Goal: Download file/media

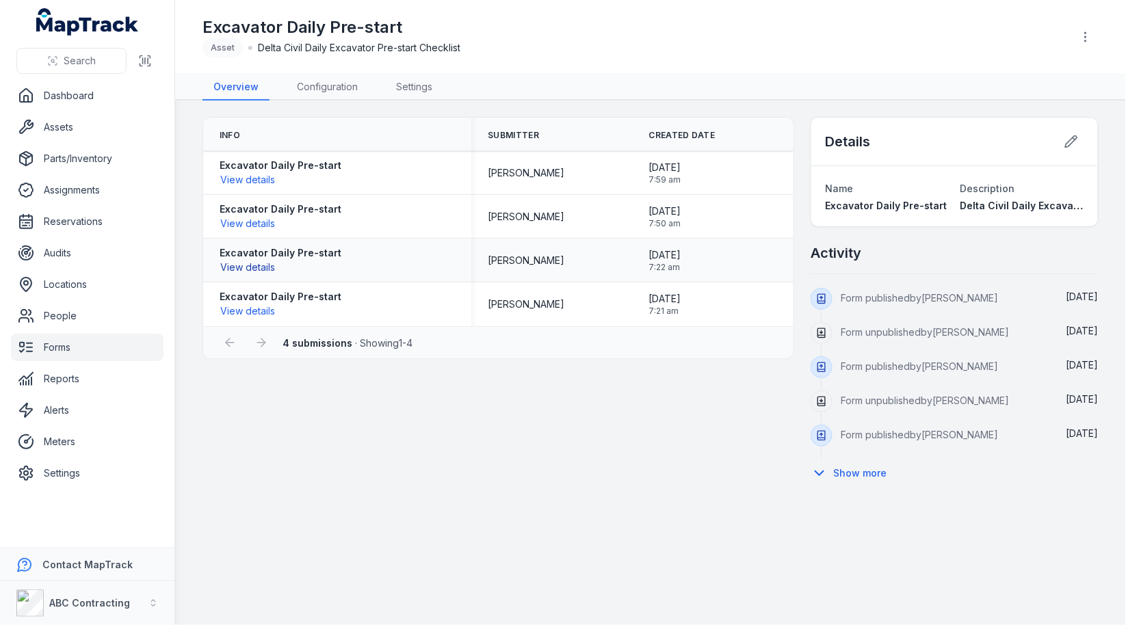
click at [263, 270] on button "View details" at bounding box center [248, 267] width 56 height 15
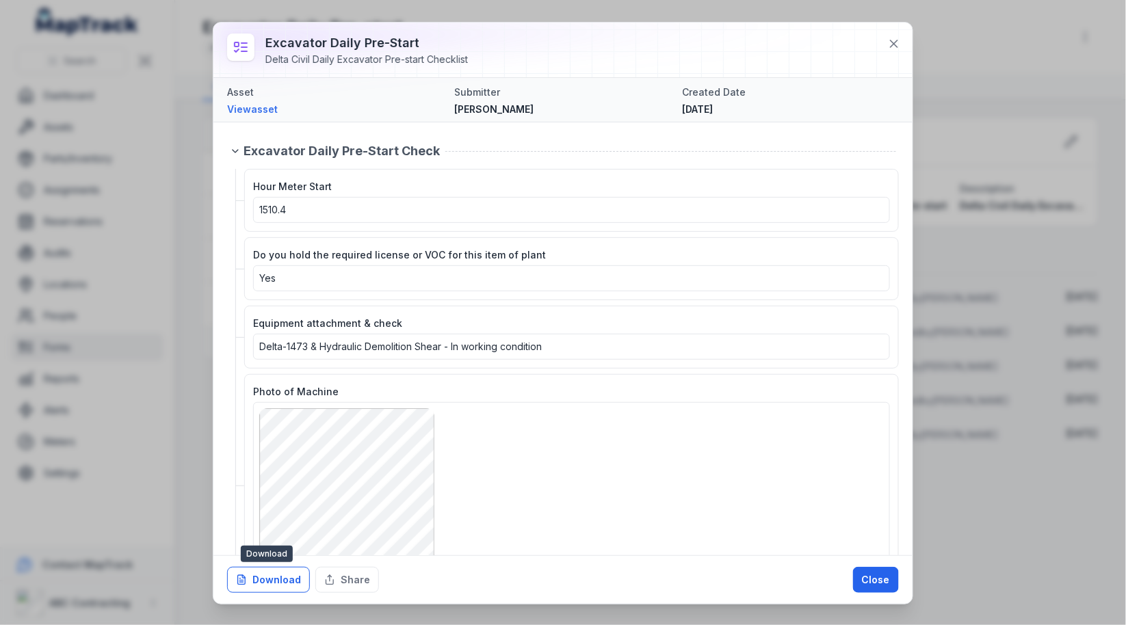
click at [290, 572] on button "Download" at bounding box center [268, 580] width 83 height 26
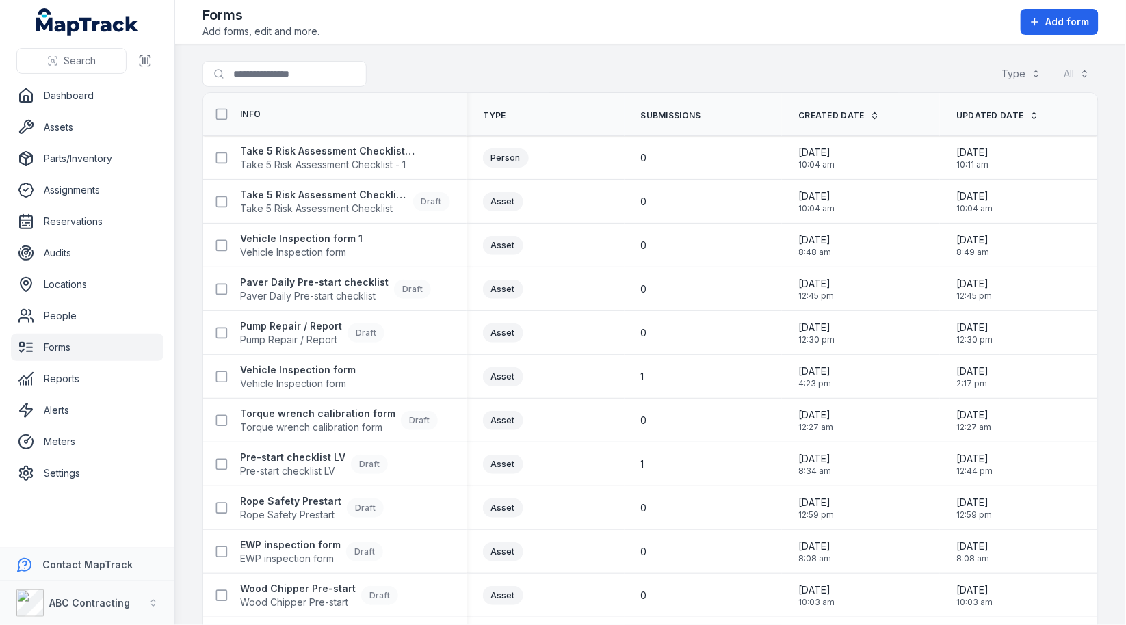
click at [704, 58] on main "Search for forms Type All Info Type Submissions Created Date Updated Date Take …" at bounding box center [650, 334] width 951 height 581
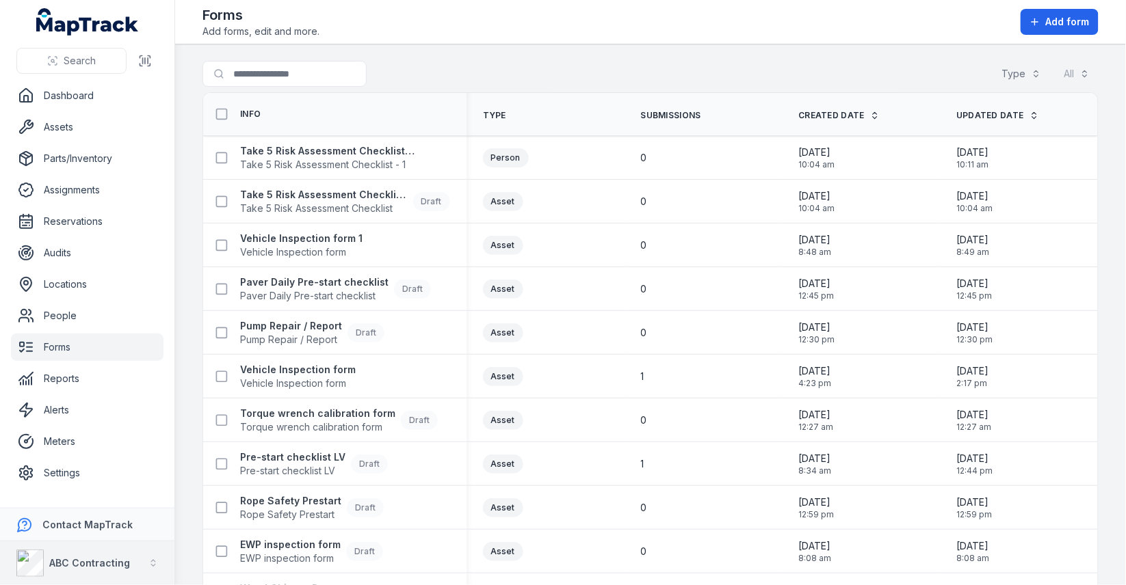
click at [109, 558] on strong "ABC Contracting" at bounding box center [89, 563] width 81 height 12
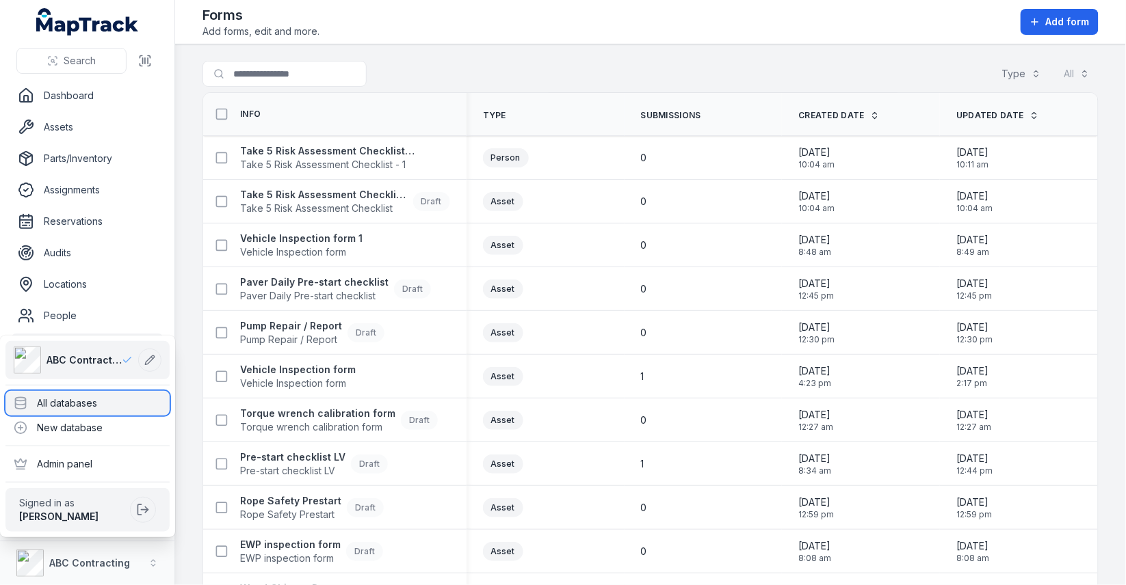
click at [115, 402] on div "All databases" at bounding box center [87, 403] width 164 height 25
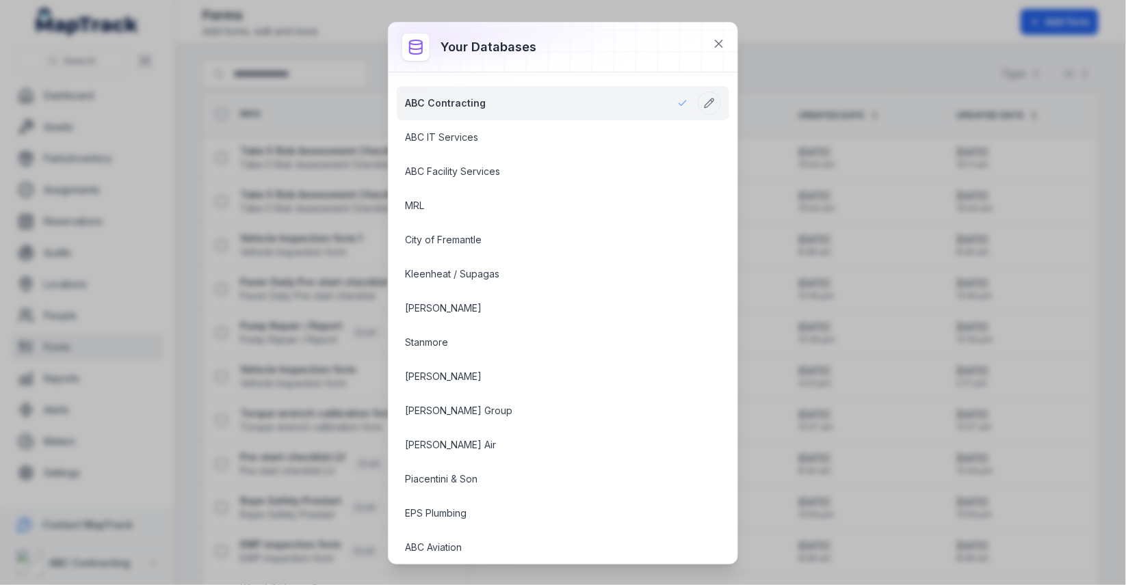
scroll to position [1698, 0]
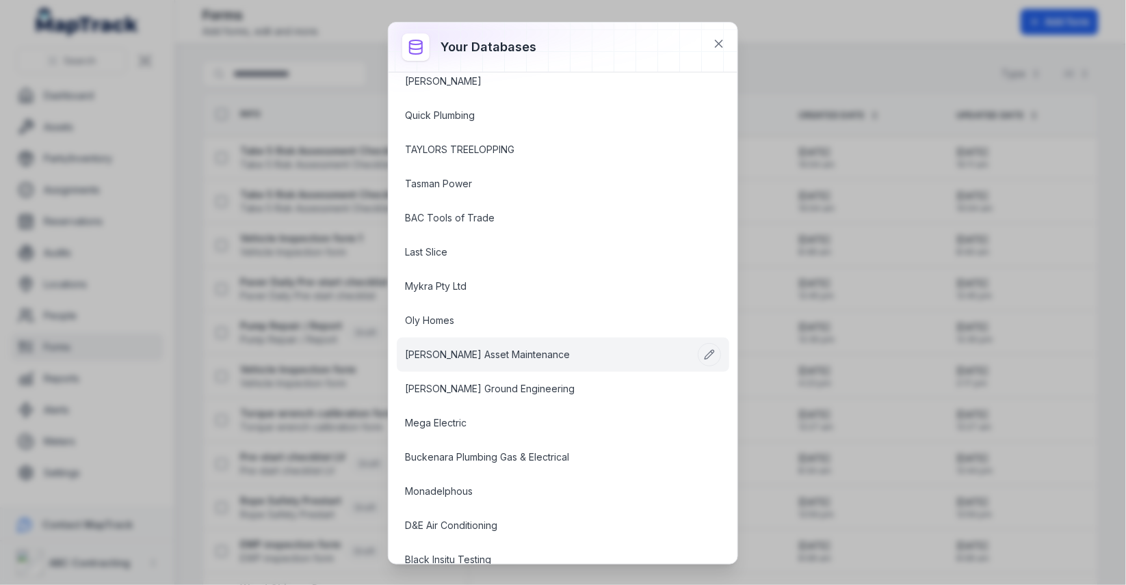
click at [503, 348] on link "[PERSON_NAME] Asset Maintenance" at bounding box center [546, 355] width 283 height 14
